Goal: Consume media (video, audio)

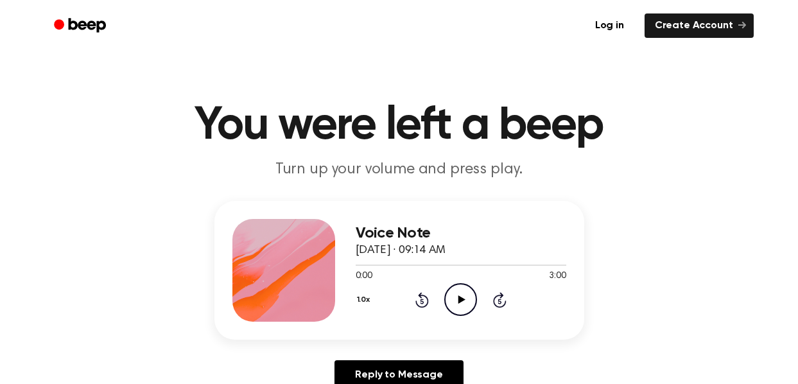
click at [458, 298] on icon at bounding box center [461, 299] width 7 height 8
click at [457, 298] on icon "Pause Audio" at bounding box center [460, 299] width 33 height 33
click at [460, 300] on icon at bounding box center [461, 299] width 7 height 8
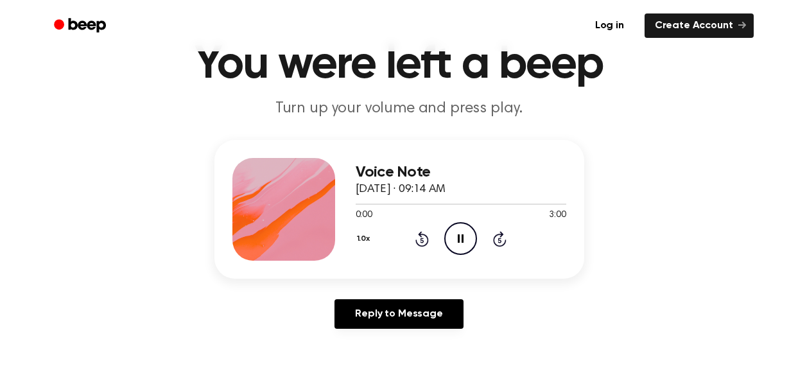
click at [445, 186] on span "September 13, 2025 · 09:14 AM" at bounding box center [401, 190] width 90 height 12
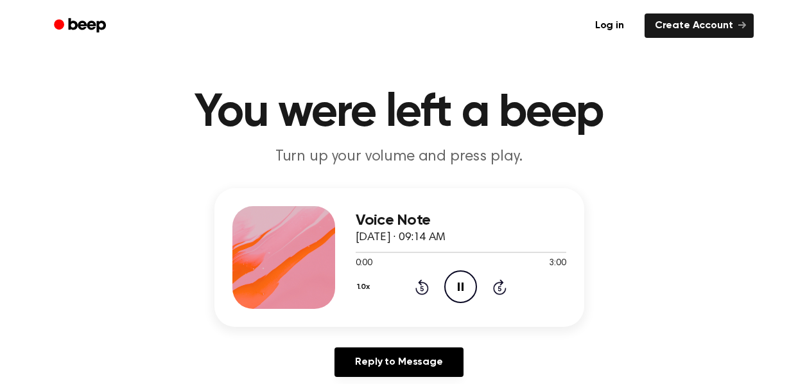
scroll to position [15, 0]
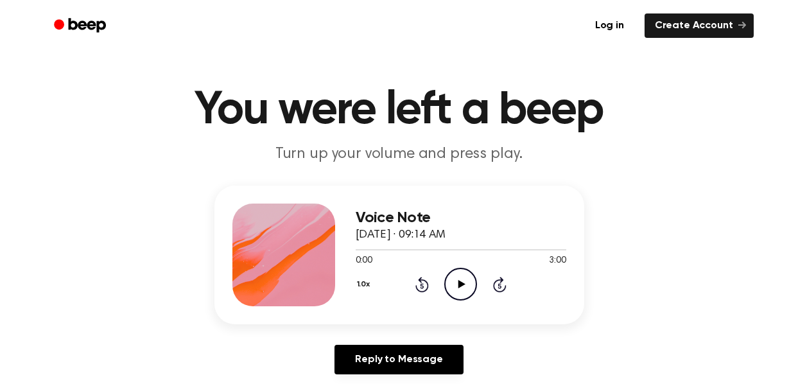
click at [461, 282] on icon at bounding box center [461, 284] width 7 height 8
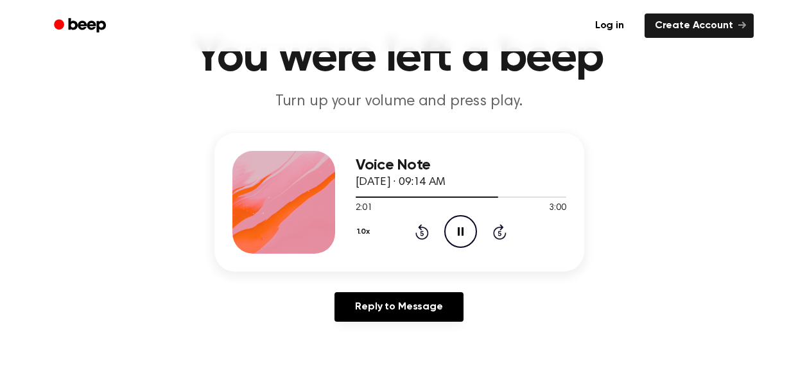
scroll to position [74, 0]
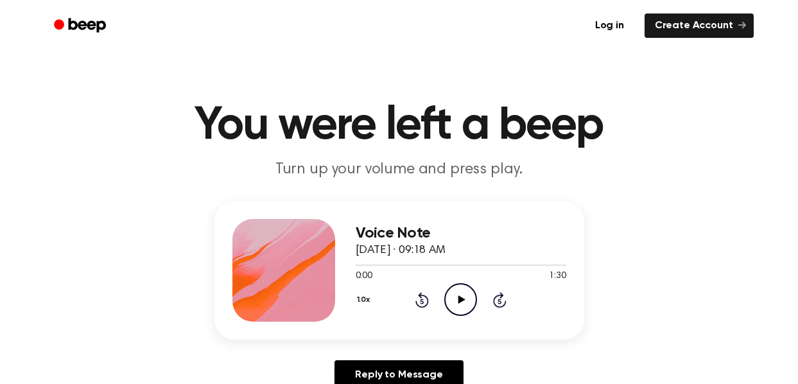
click at [456, 292] on icon "Play Audio" at bounding box center [460, 299] width 33 height 33
click at [461, 294] on icon "Play Audio" at bounding box center [460, 299] width 33 height 33
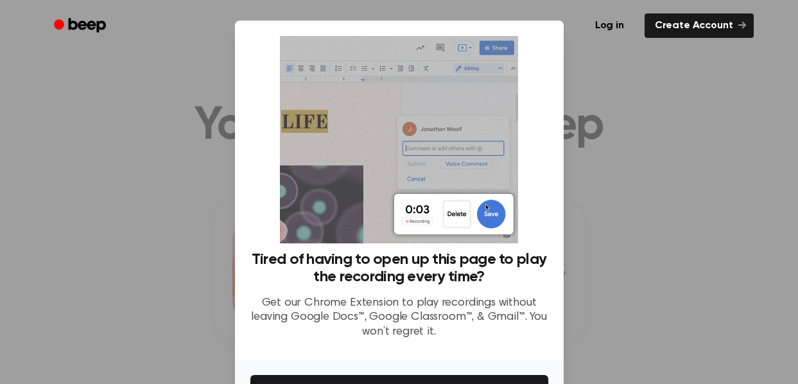
click at [535, 338] on p "Get our Chrome Extension to play recordings without leaving Google Docs™, Googl…" at bounding box center [399, 318] width 298 height 44
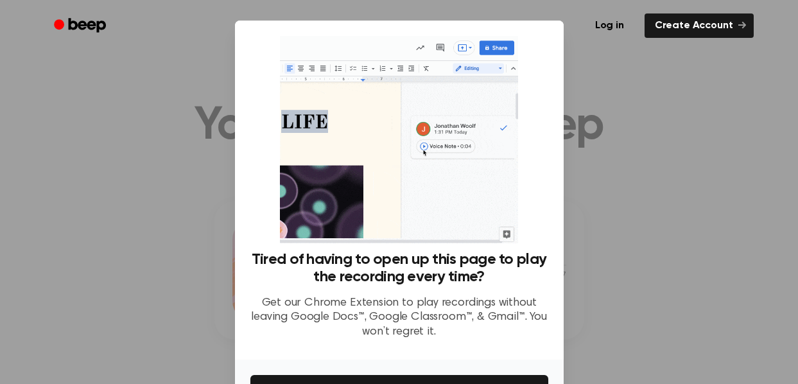
click at [652, 301] on div at bounding box center [399, 192] width 798 height 384
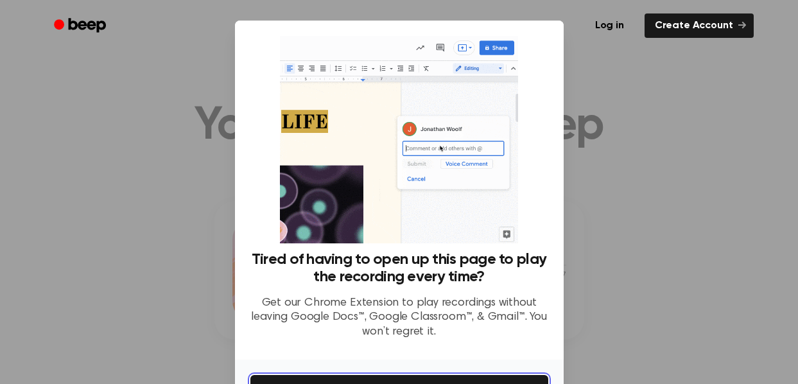
click at [498, 378] on button "Get It Now" at bounding box center [399, 389] width 298 height 28
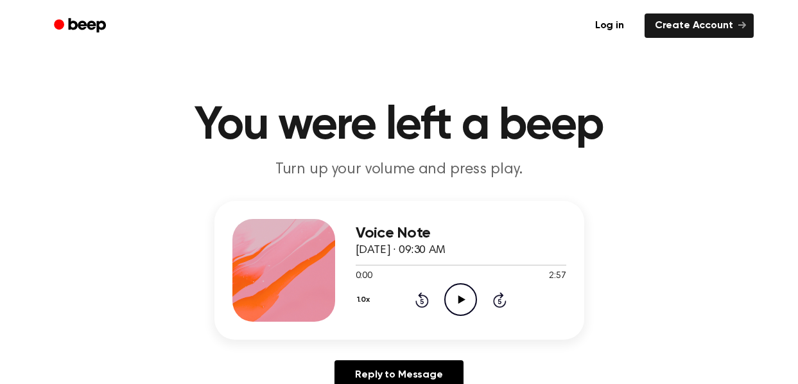
click at [459, 296] on icon at bounding box center [461, 299] width 7 height 8
click at [461, 302] on icon "Pause Audio" at bounding box center [460, 299] width 33 height 33
